Goal: Information Seeking & Learning: Understand process/instructions

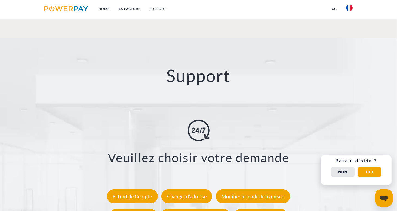
scroll to position [887, 0]
click at [346, 173] on button "Non" at bounding box center [343, 172] width 24 height 11
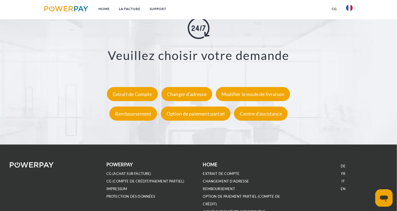
scroll to position [1024, 0]
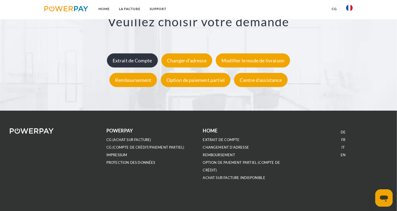
click at [130, 62] on div "Extrait de Compte" at bounding box center [132, 61] width 51 height 14
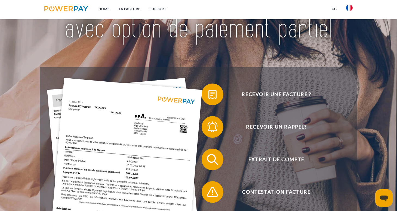
click at [34, 186] on header "Home LA FACTURE Support" at bounding box center [198, 134] width 397 height 378
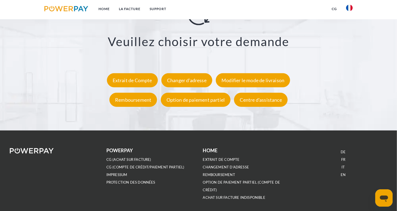
scroll to position [998, 0]
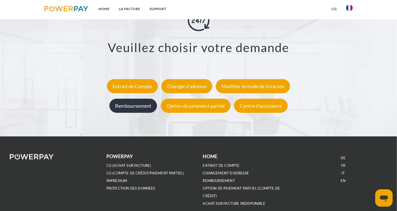
click at [131, 105] on div "Remboursement" at bounding box center [133, 106] width 48 height 14
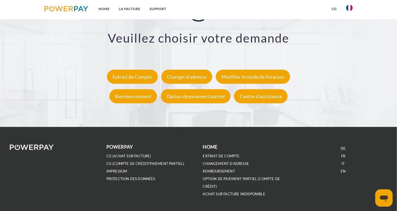
scroll to position [1024, 0]
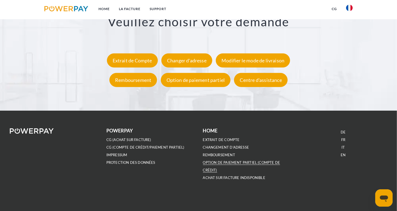
click at [237, 162] on link "OPTION DE PAIEMENT PARTIEL (Compte de crédit)" at bounding box center [241, 167] width 77 height 12
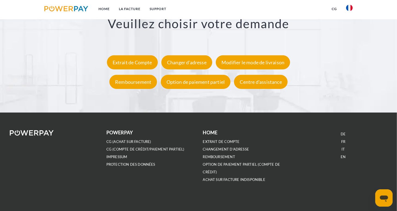
scroll to position [1024, 0]
